Goal: Communication & Community: Participate in discussion

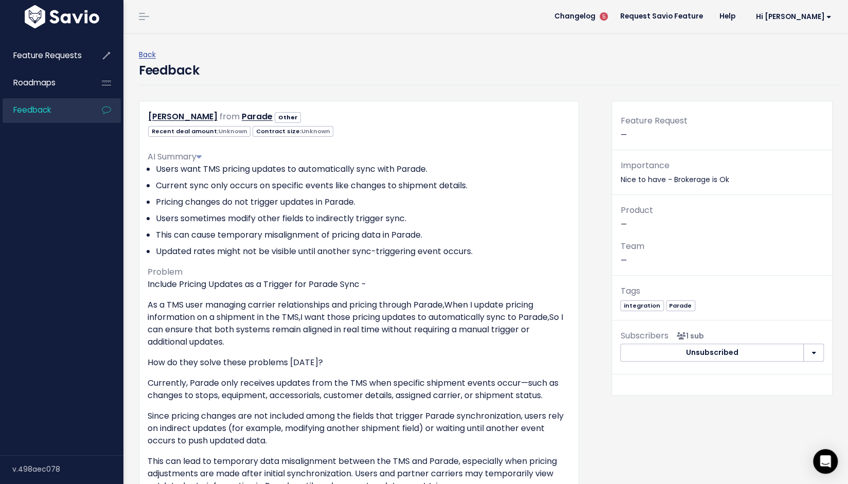
click at [479, 85] on div "Feedback" at bounding box center [490, 73] width 702 height 24
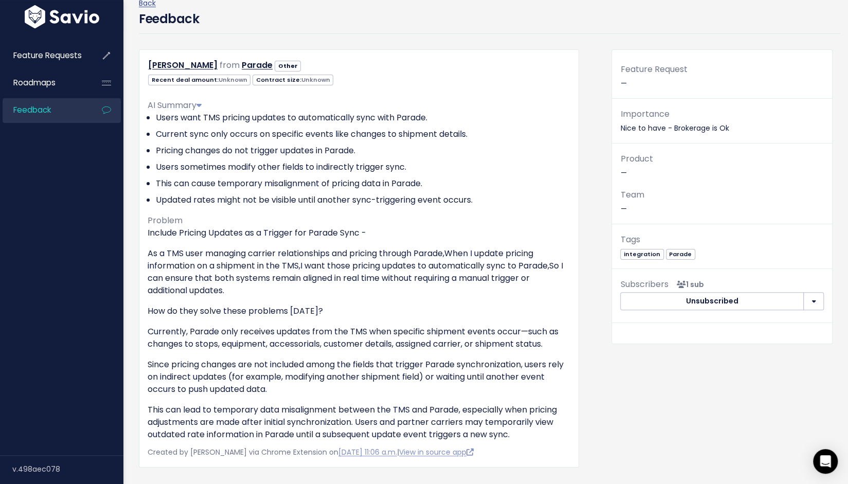
scroll to position [59, 0]
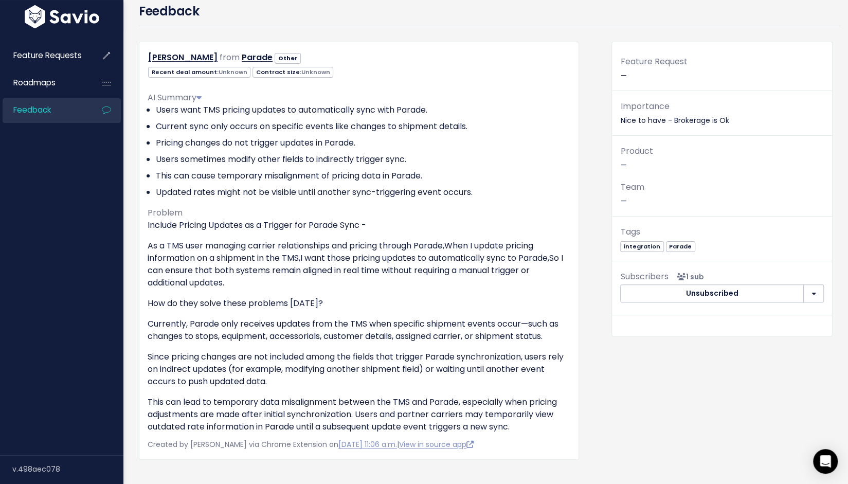
drag, startPoint x: 408, startPoint y: 45, endPoint x: 412, endPoint y: 63, distance: 18.0
click at [408, 26] on div "Feedback" at bounding box center [490, 14] width 702 height 24
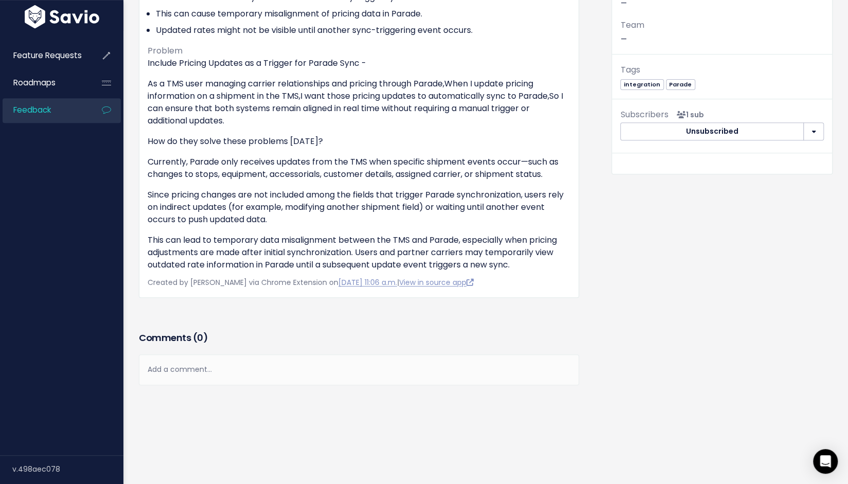
scroll to position [397, 0]
click at [222, 354] on div "Add a comment..." at bounding box center [359, 369] width 440 height 30
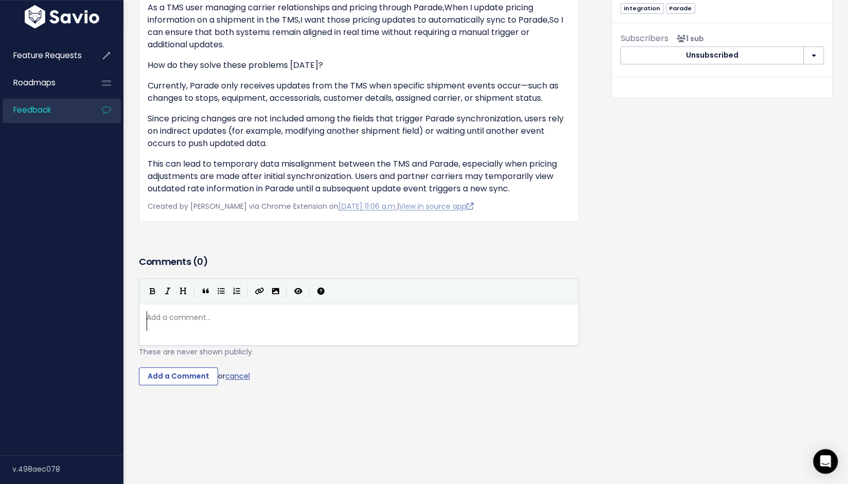
scroll to position [5, 0]
click at [306, 324] on pre "​" at bounding box center [363, 317] width 437 height 13
type textarea "[PERSON_NAME]"
type textarea "Joha"
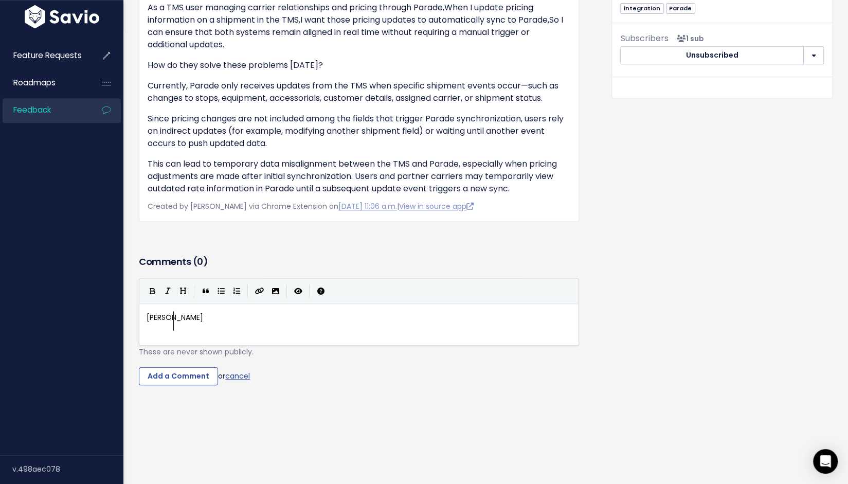
scroll to position [5, 13]
type textarea "nahtan"
type textarea "than M"
click at [241, 324] on pre "[PERSON_NAME]" at bounding box center [363, 317] width 437 height 13
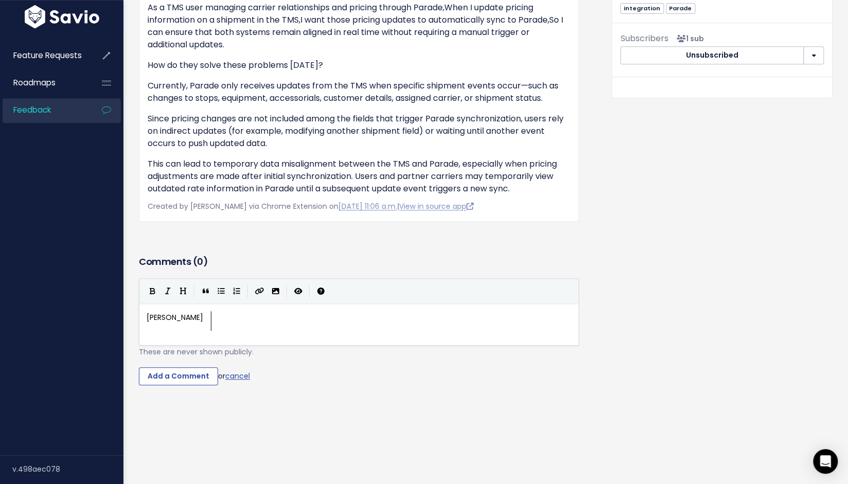
type textarea "[PERSON_NAME]"
paste textarea
type textarea "from Logistics tone is requesting this as well"
click at [334, 322] on span "[PERSON_NAME] from Logistics tone is requesting this as well" at bounding box center [255, 317] width 217 height 10
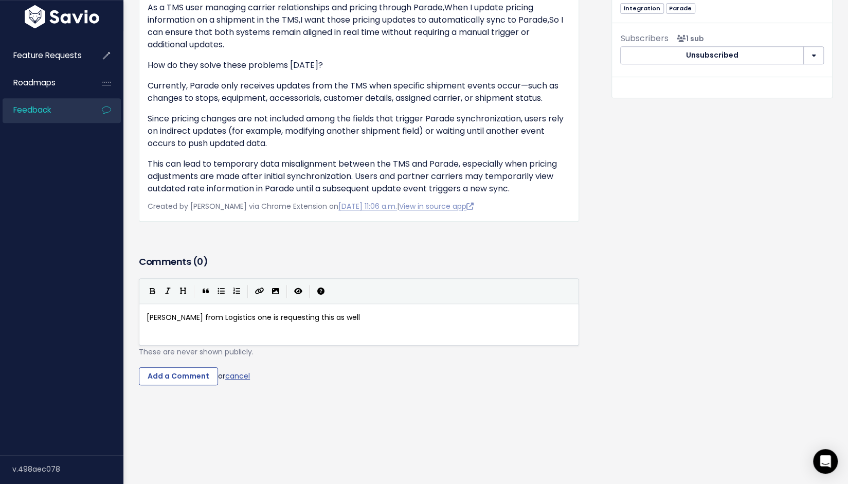
click at [583, 400] on div "[PERSON_NAME] from Parade Other Unknown Unknown" at bounding box center [367, 125] width 473 height 643
click at [518, 324] on pre "[PERSON_NAME] from Logistics one is requesting this as well" at bounding box center [363, 317] width 437 height 13
type textarea "."
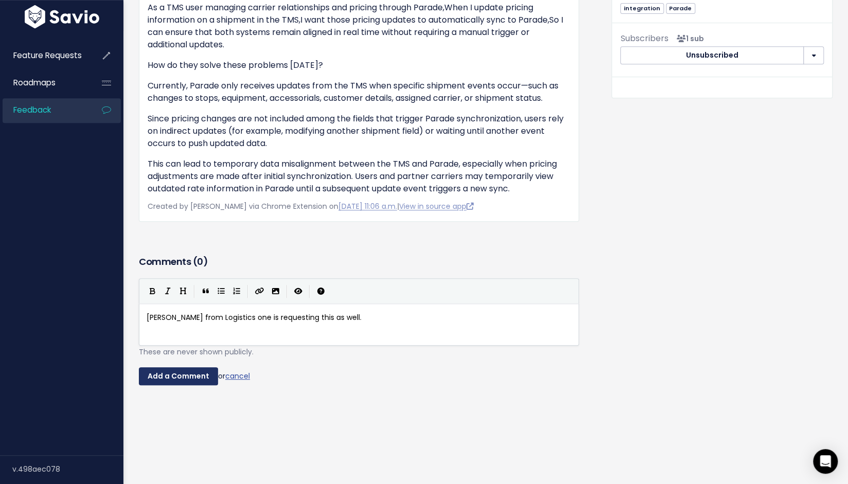
click at [218, 386] on input "Add a Comment" at bounding box center [178, 376] width 79 height 19
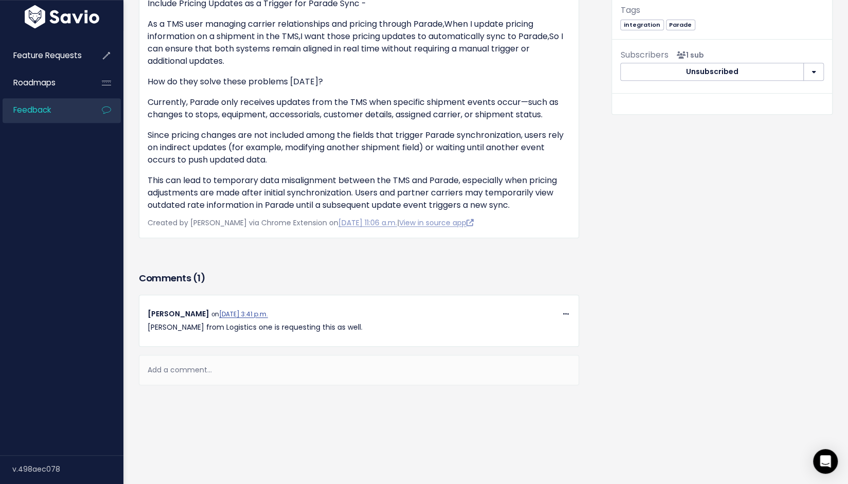
click at [663, 329] on div "Feature Request — Importance Nice to have - Brokerage is Ok Product — Team — Ta…" at bounding box center [722, 126] width 237 height 612
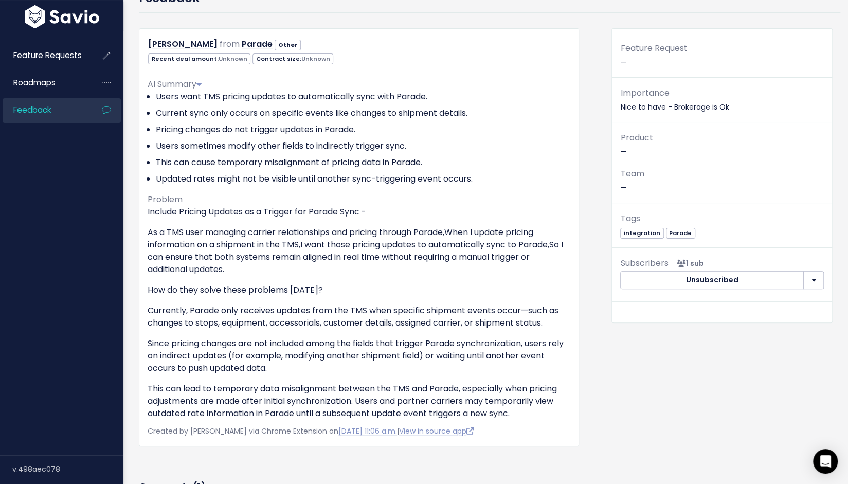
scroll to position [0, 0]
